Goal: Task Accomplishment & Management: Use online tool/utility

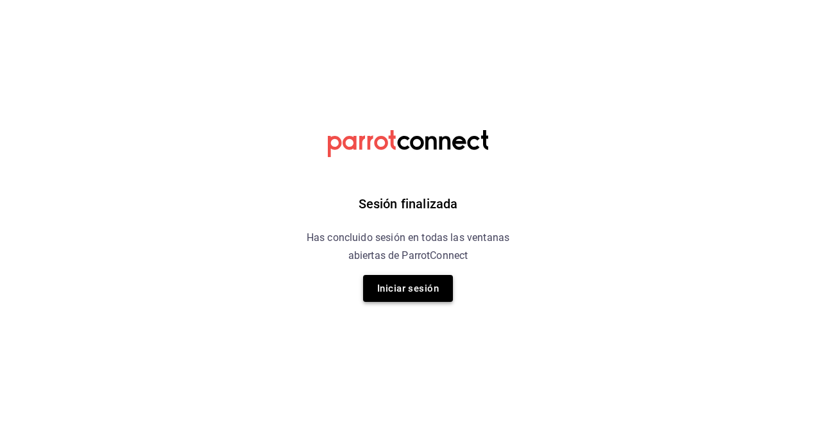
click at [396, 279] on button "Iniciar sesión" at bounding box center [408, 288] width 90 height 27
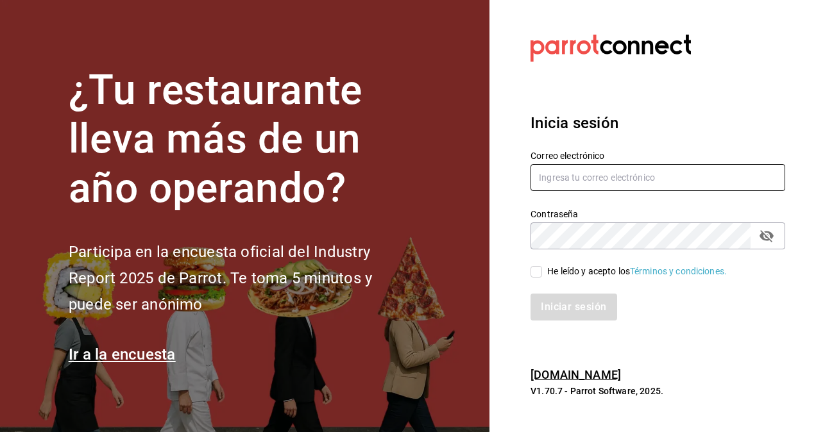
type input "[PERSON_NAME][EMAIL_ADDRESS][PERSON_NAME][DOMAIN_NAME]"
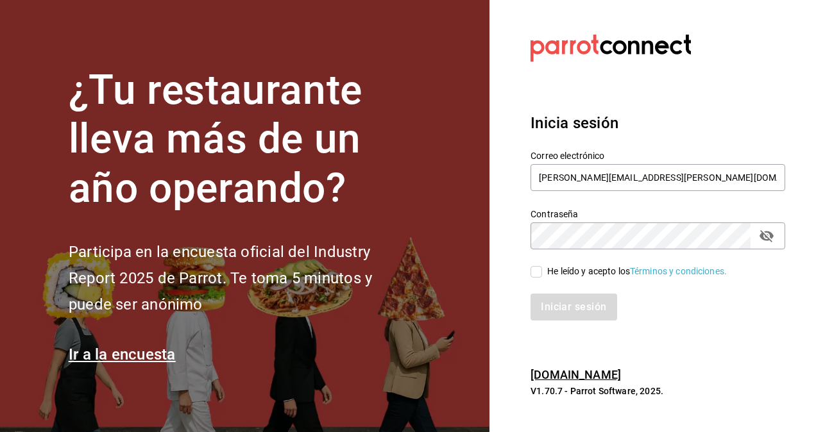
click at [539, 271] on input "He leído y acepto los Términos y condiciones." at bounding box center [536, 272] width 12 height 12
checkbox input "true"
click at [558, 301] on button "Iniciar sesión" at bounding box center [573, 307] width 87 height 27
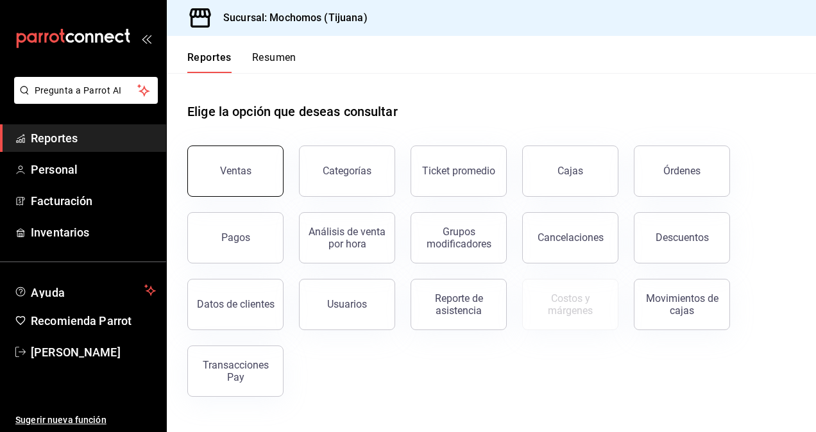
click at [232, 191] on button "Ventas" at bounding box center [235, 171] width 96 height 51
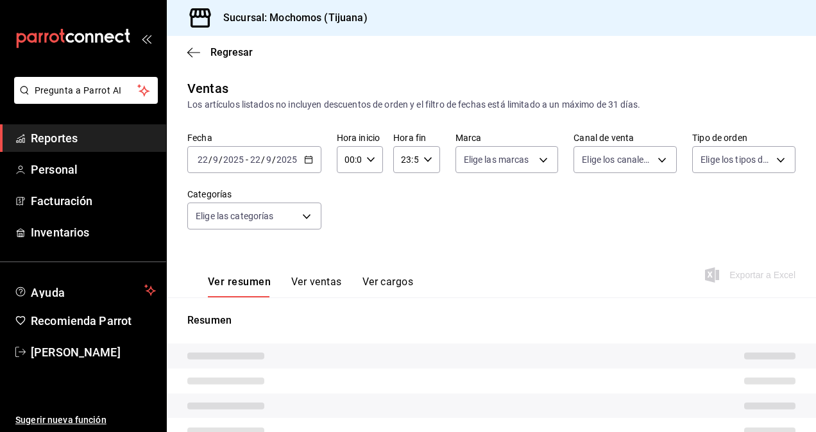
click at [310, 161] on icon "button" at bounding box center [308, 159] width 9 height 9
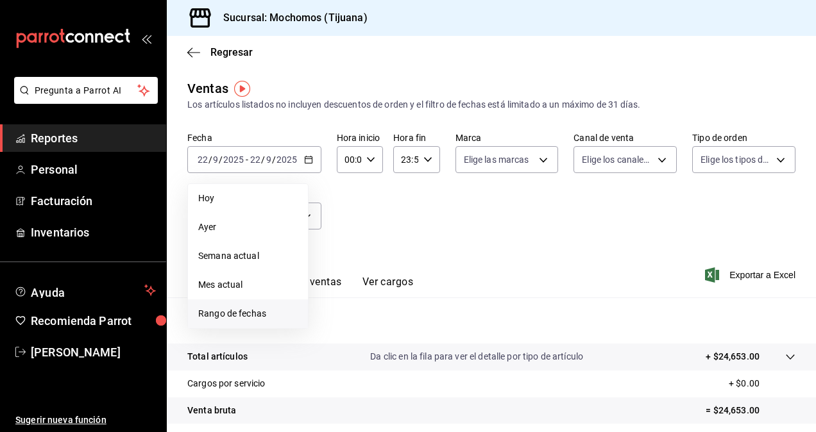
click at [260, 310] on span "Rango de fechas" at bounding box center [247, 313] width 99 height 13
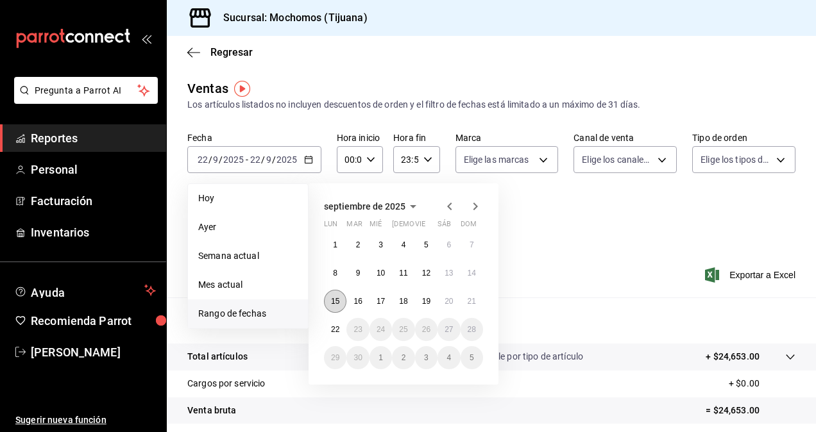
click at [334, 307] on button "15" at bounding box center [335, 301] width 22 height 23
click at [334, 322] on button "22" at bounding box center [335, 329] width 22 height 23
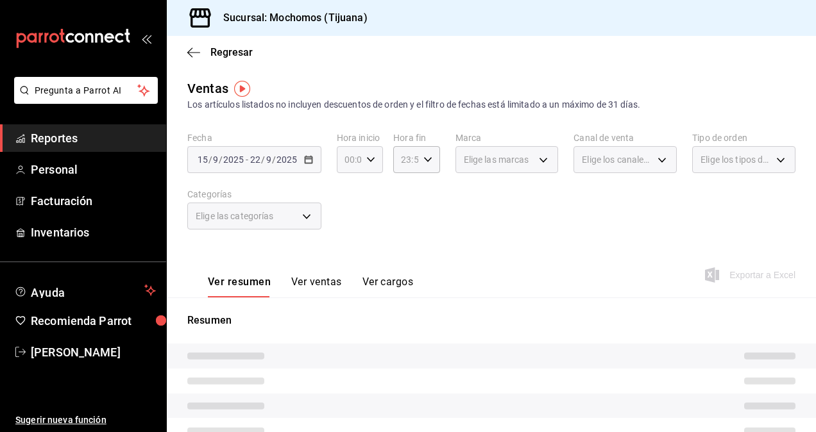
click at [373, 160] on icon "button" at bounding box center [370, 159] width 9 height 9
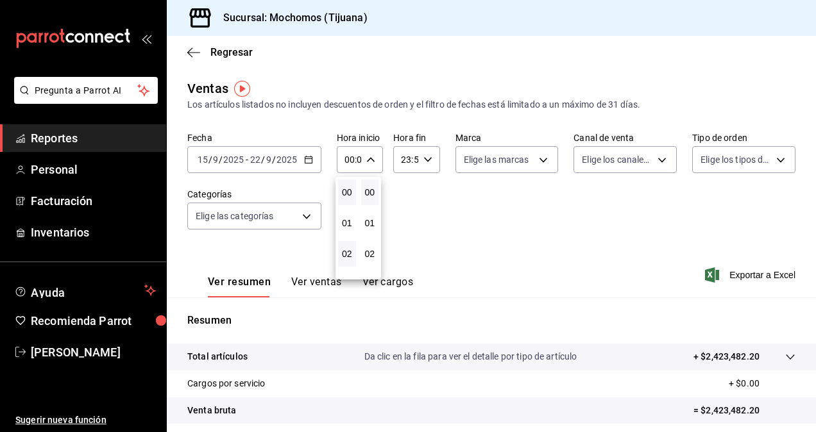
scroll to position [128, 0]
click at [348, 214] on span "05" at bounding box center [347, 218] width 3 height 10
type input "05:00"
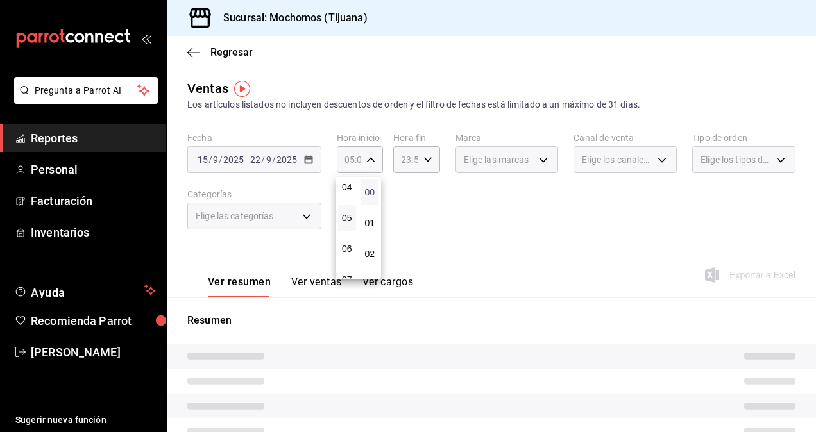
click at [371, 190] on span "00" at bounding box center [370, 192] width 3 height 10
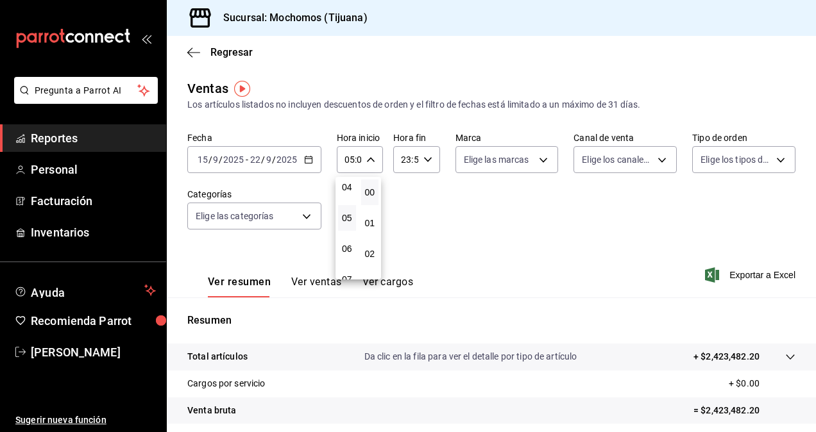
click at [422, 158] on div at bounding box center [408, 216] width 816 height 432
click at [423, 160] on \(Stroke\) "button" at bounding box center [427, 159] width 8 height 4
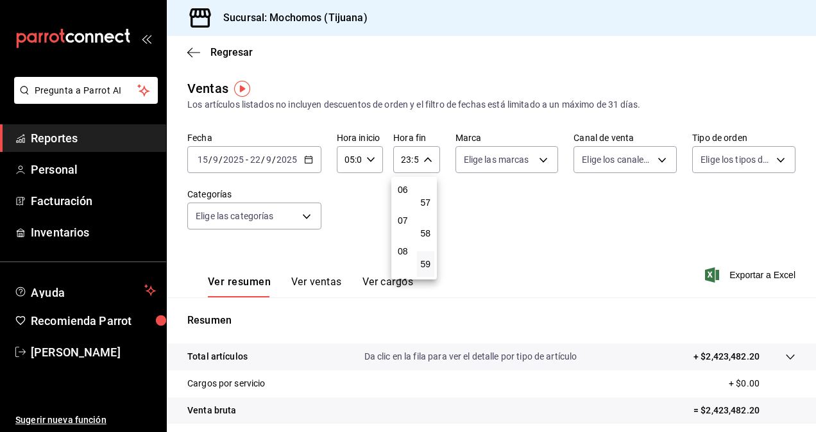
scroll to position [123, 0]
click at [404, 224] on span "05" at bounding box center [403, 223] width 3 height 10
click at [427, 196] on span "00" at bounding box center [426, 192] width 3 height 10
type input "05:00"
click at [463, 210] on div at bounding box center [408, 216] width 816 height 432
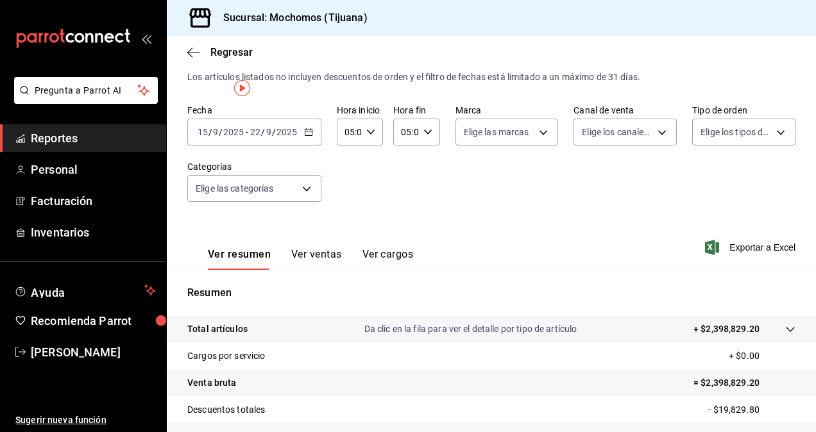
scroll to position [182, 0]
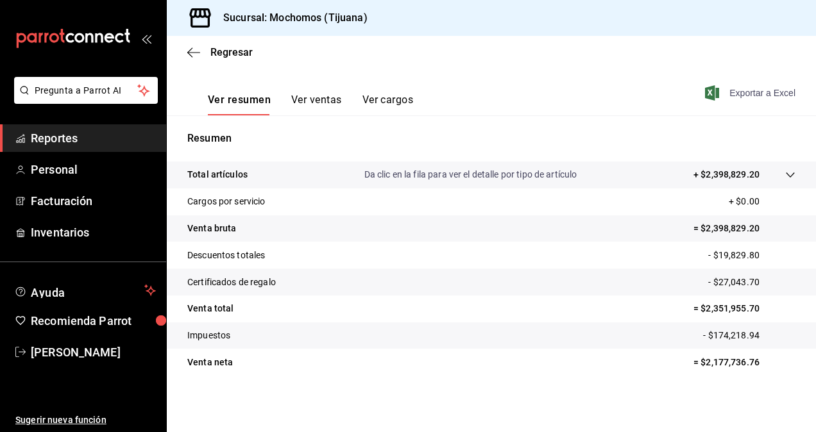
click at [736, 94] on span "Exportar a Excel" at bounding box center [751, 92] width 88 height 15
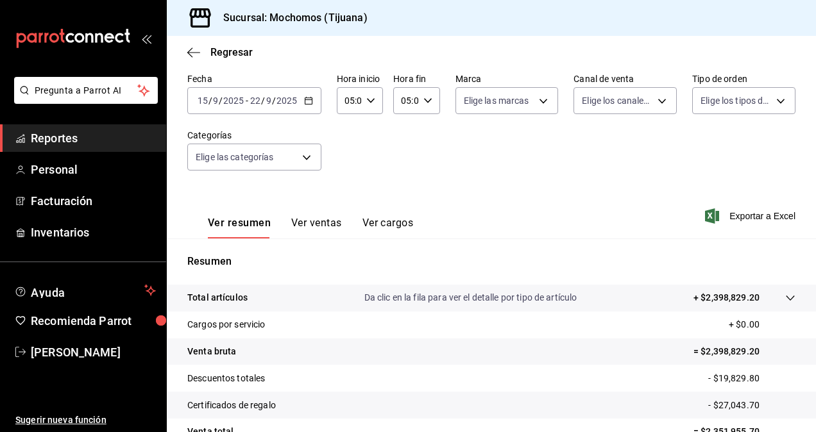
scroll to position [128, 0]
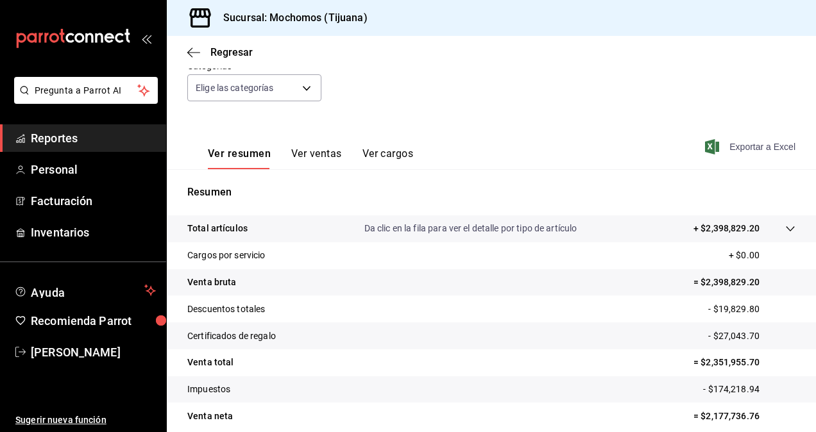
click at [736, 151] on span "Exportar a Excel" at bounding box center [751, 146] width 88 height 15
